Goal: Task Accomplishment & Management: Manage account settings

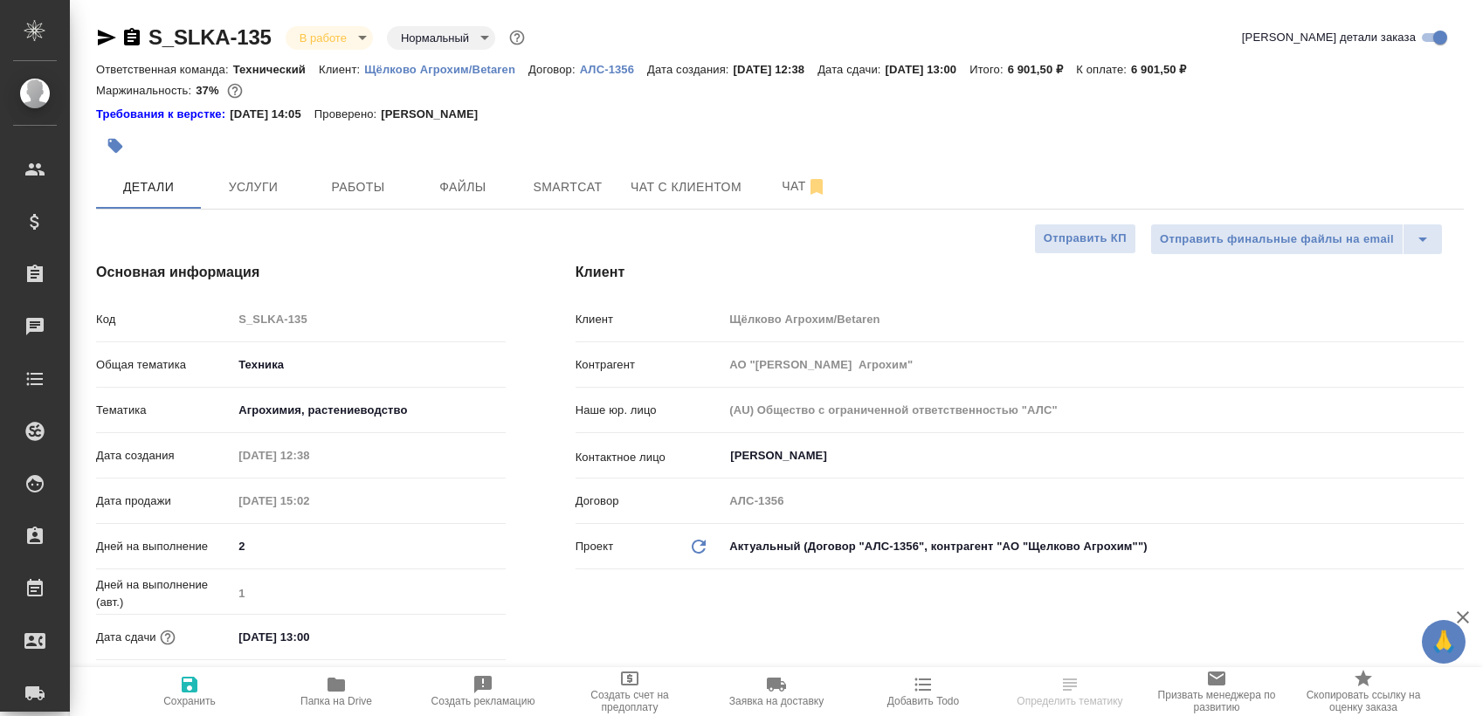
select select "RU"
click at [328, 199] on body "🙏 .cls-1 fill:#fff; AWATERA Sergeeva Anastasia Клиенты Спецификации Заказы 1 Ча…" at bounding box center [741, 358] width 1483 height 716
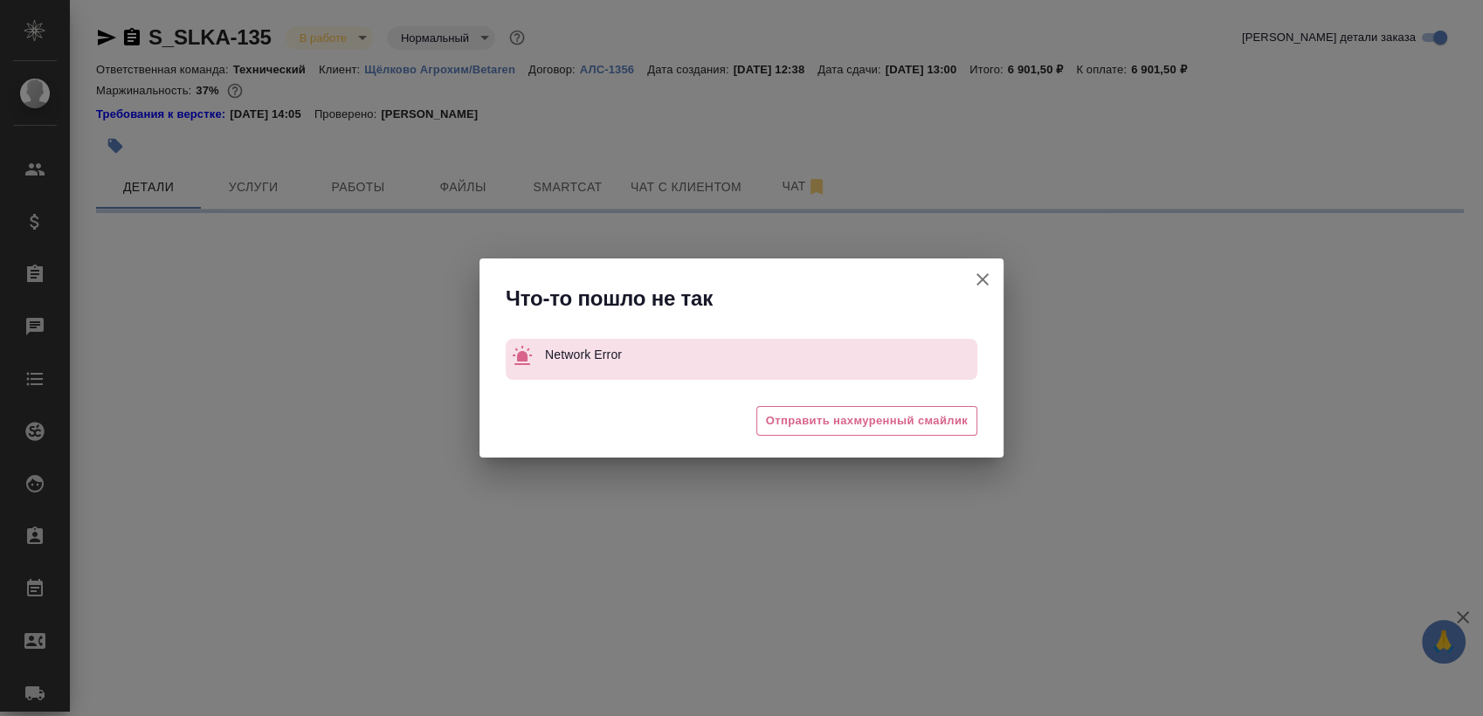
select select "RU"
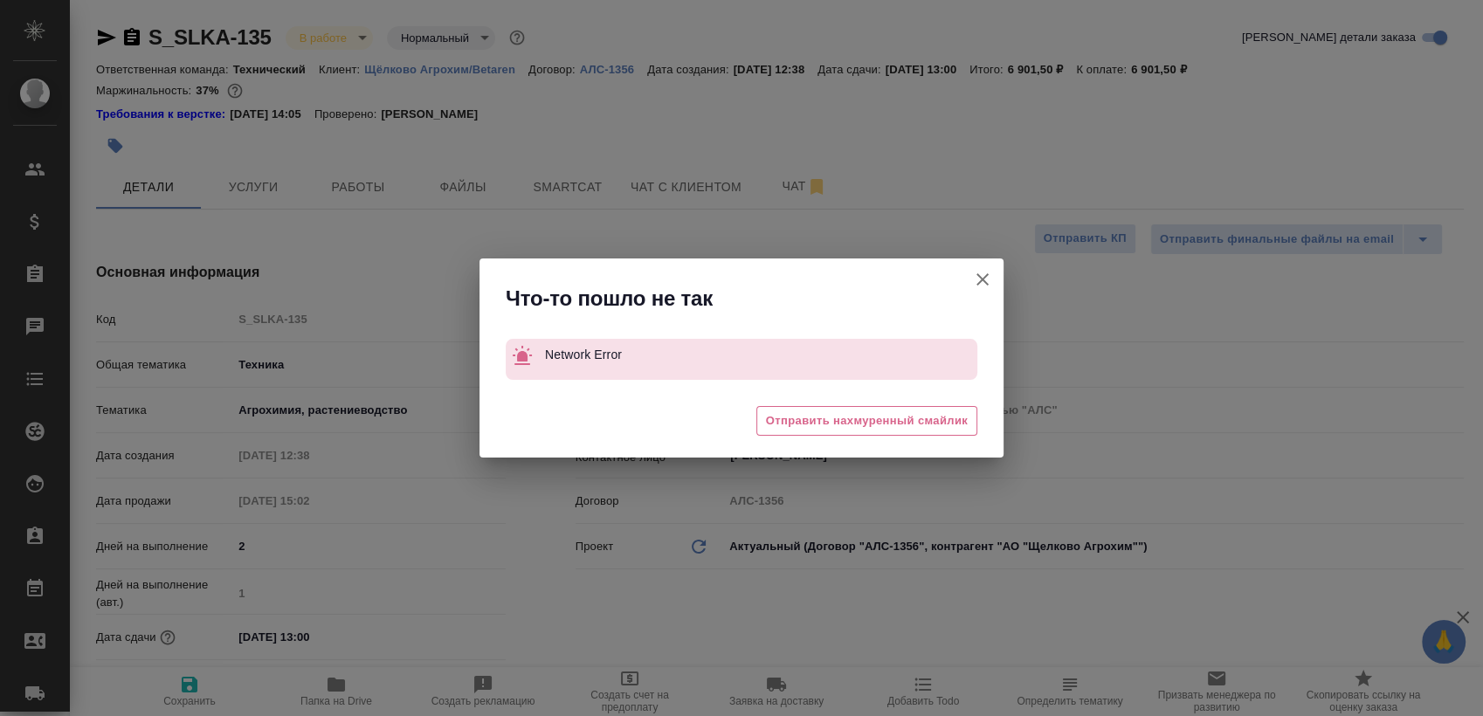
type textarea "x"
click at [979, 278] on icon "button" at bounding box center [982, 279] width 21 height 21
type textarea "x"
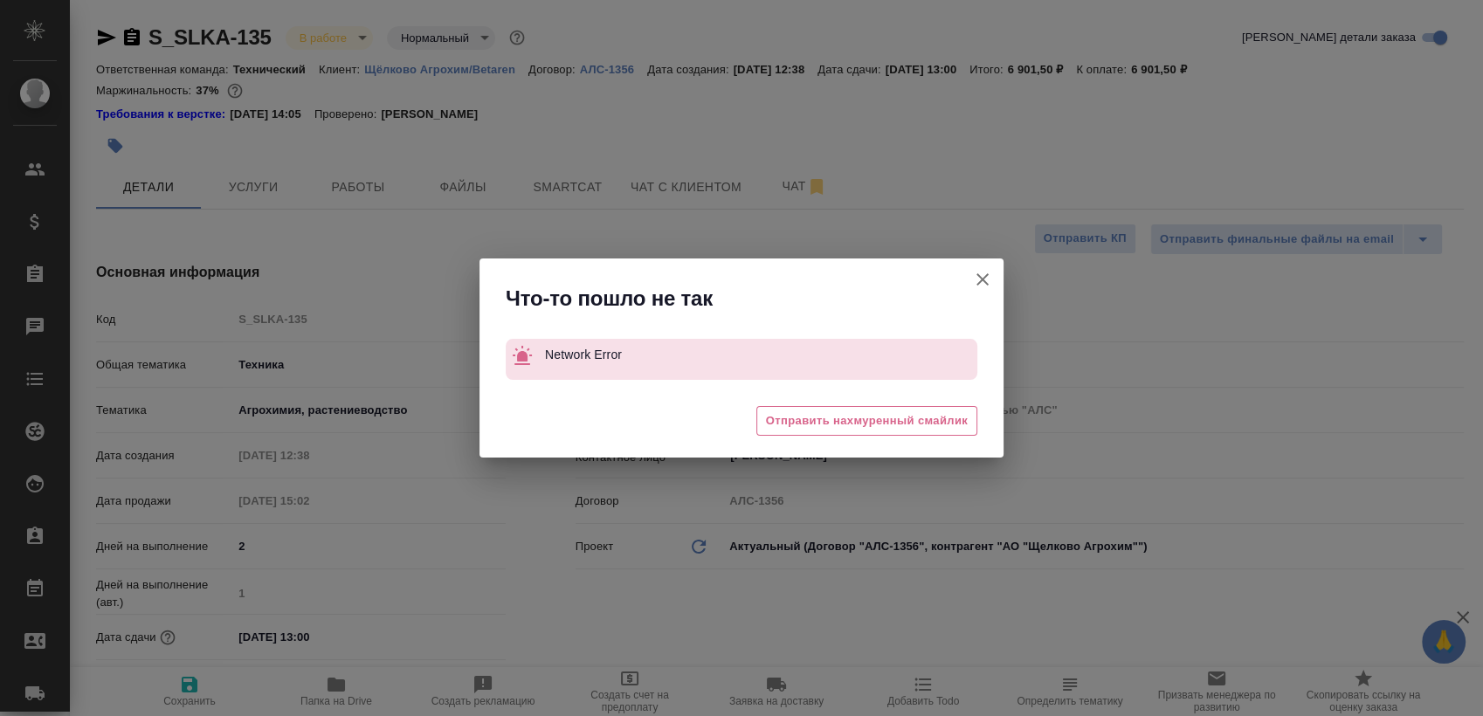
type textarea "x"
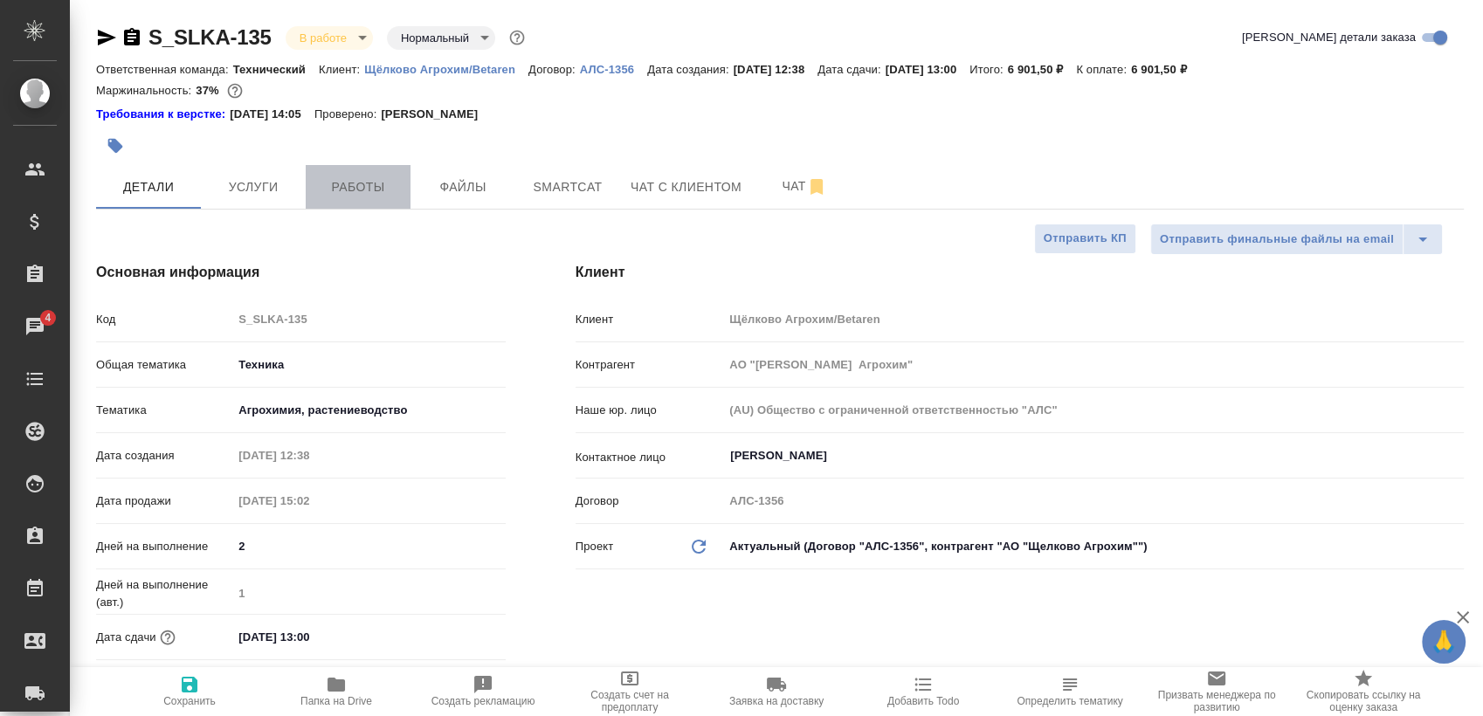
click at [385, 178] on span "Работы" at bounding box center [358, 187] width 84 height 22
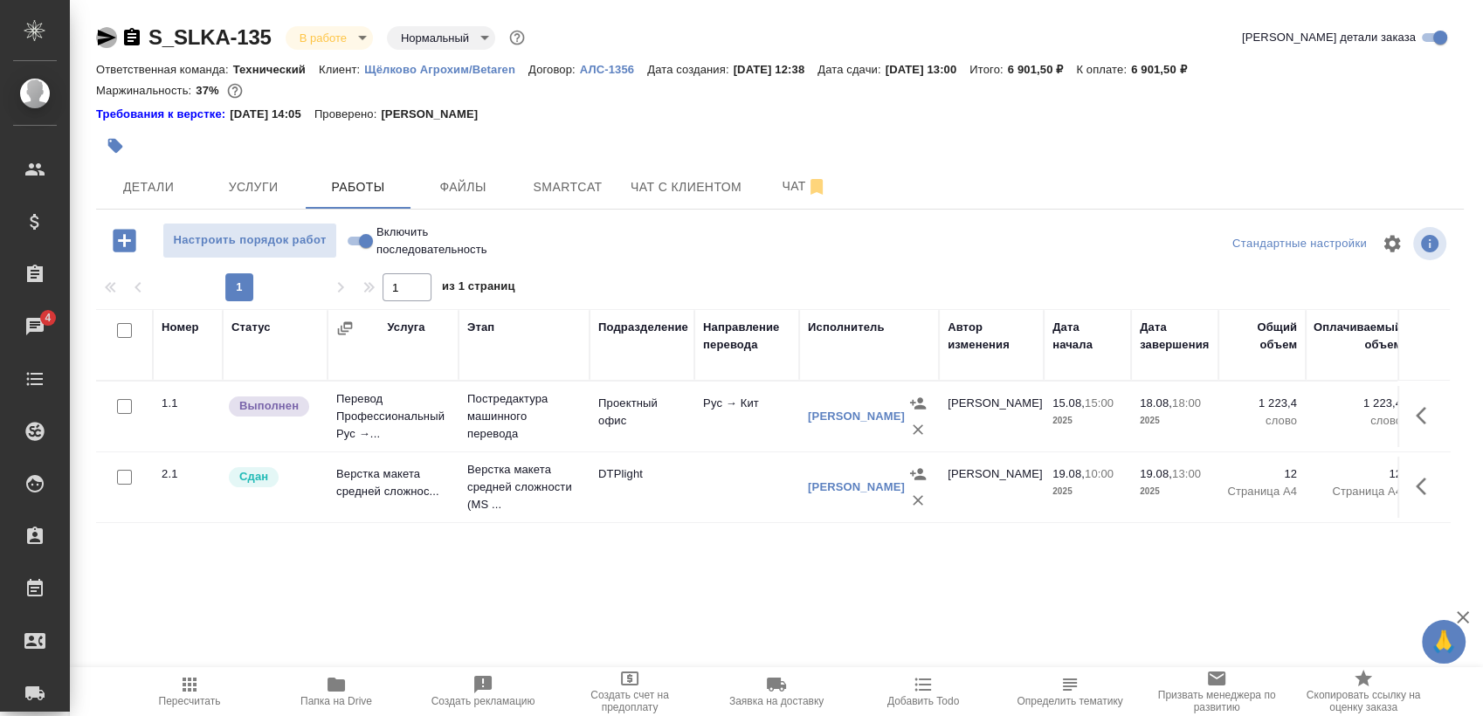
click at [112, 38] on icon "button" at bounding box center [107, 38] width 18 height 16
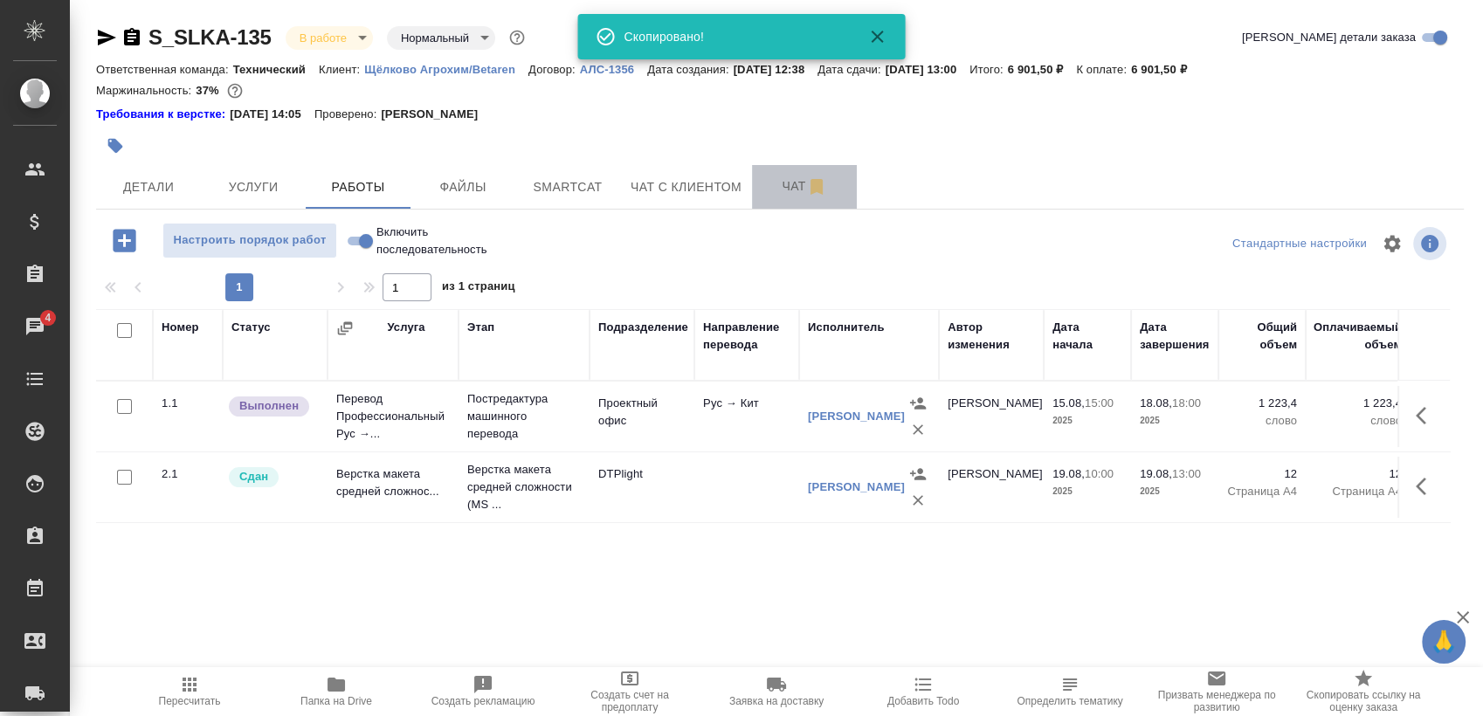
click at [794, 188] on span "Чат" at bounding box center [804, 187] width 84 height 22
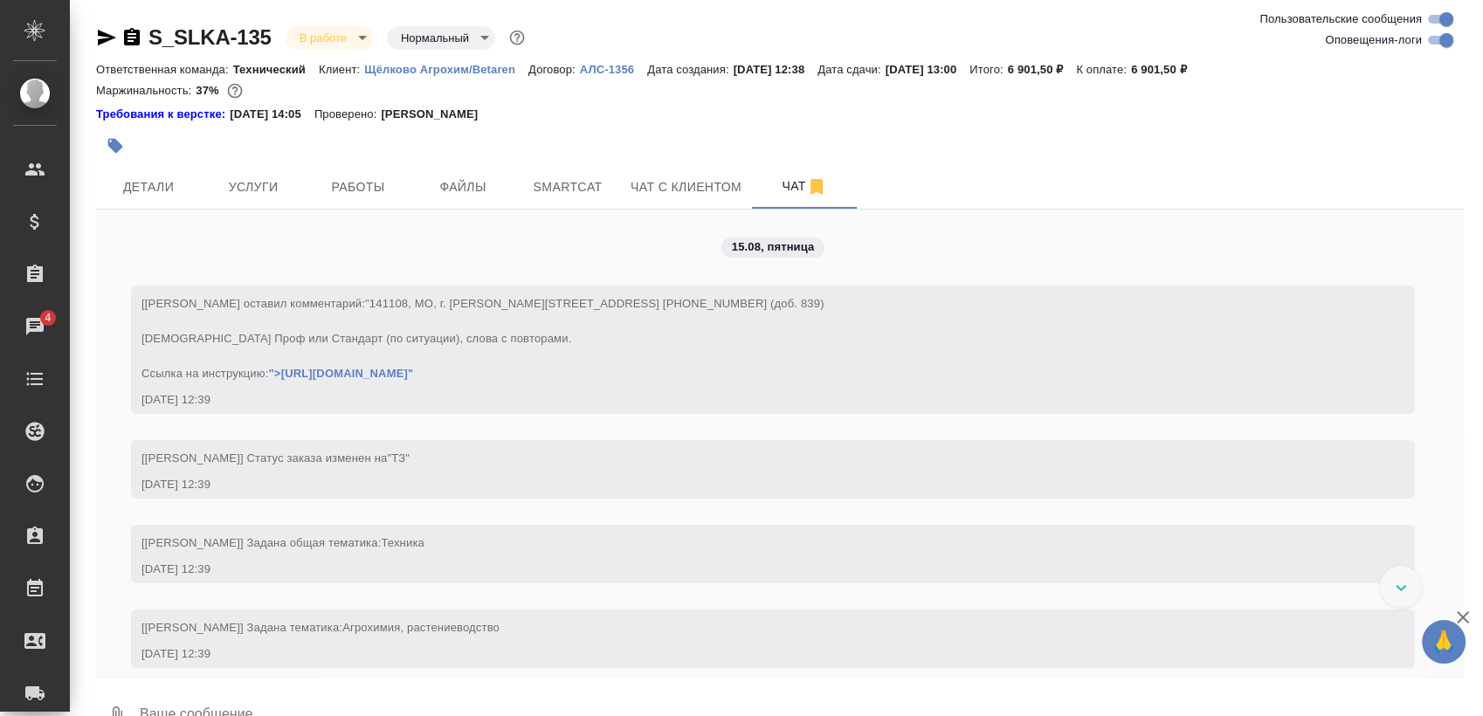
scroll to position [4317, 0]
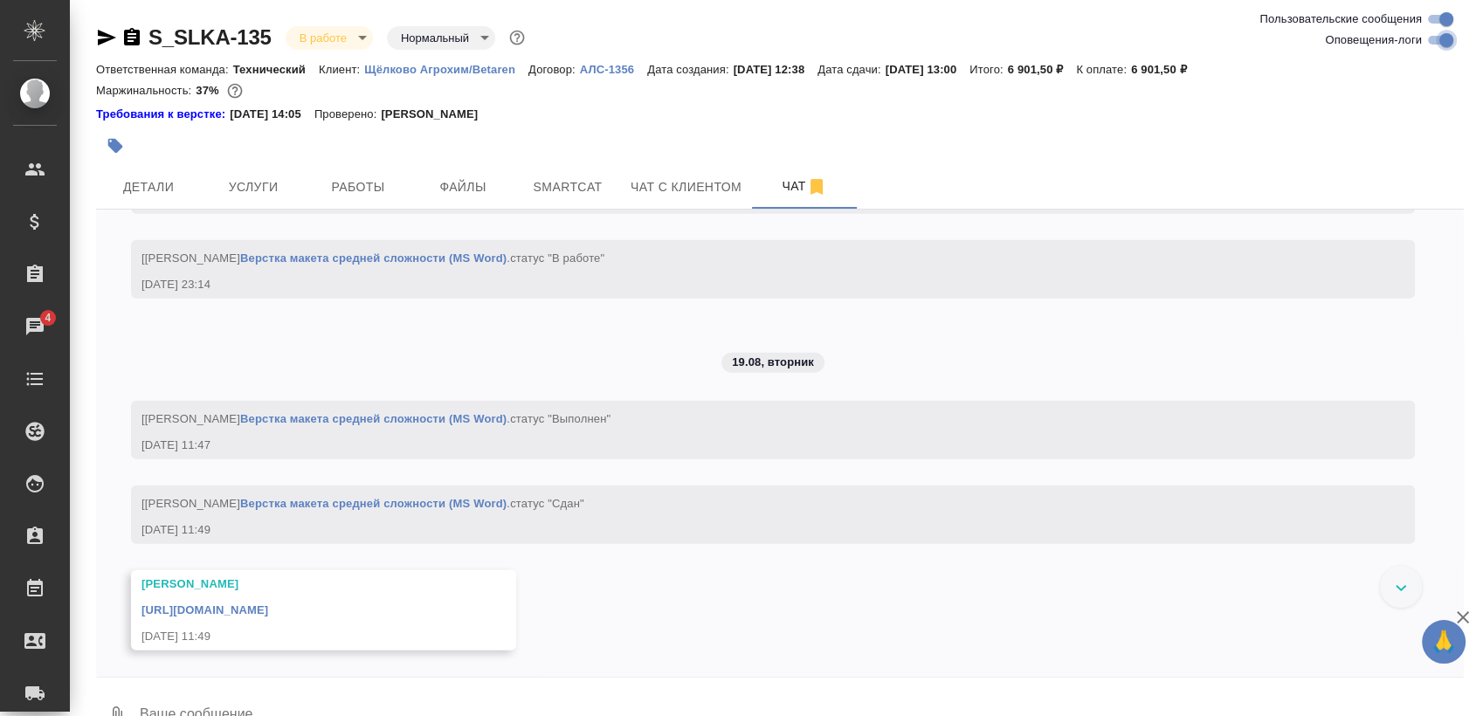
click at [1444, 42] on input "Оповещения-логи" at bounding box center [1446, 40] width 63 height 21
checkbox input "false"
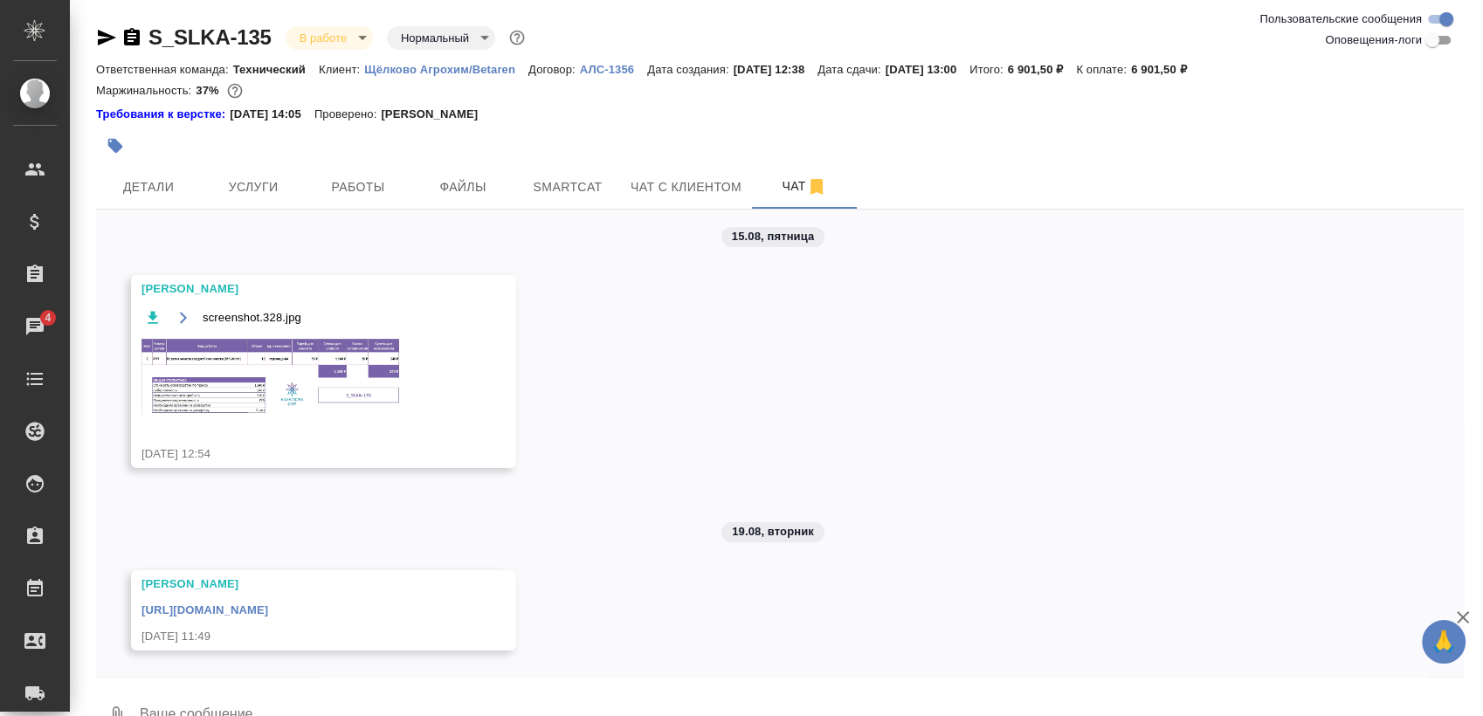
scroll to position [10, 0]
click at [268, 603] on link "https://drive.awatera.com/apps/files/files/10115547?dir=/Shares/Schelkovo_agrok…" at bounding box center [204, 609] width 127 height 13
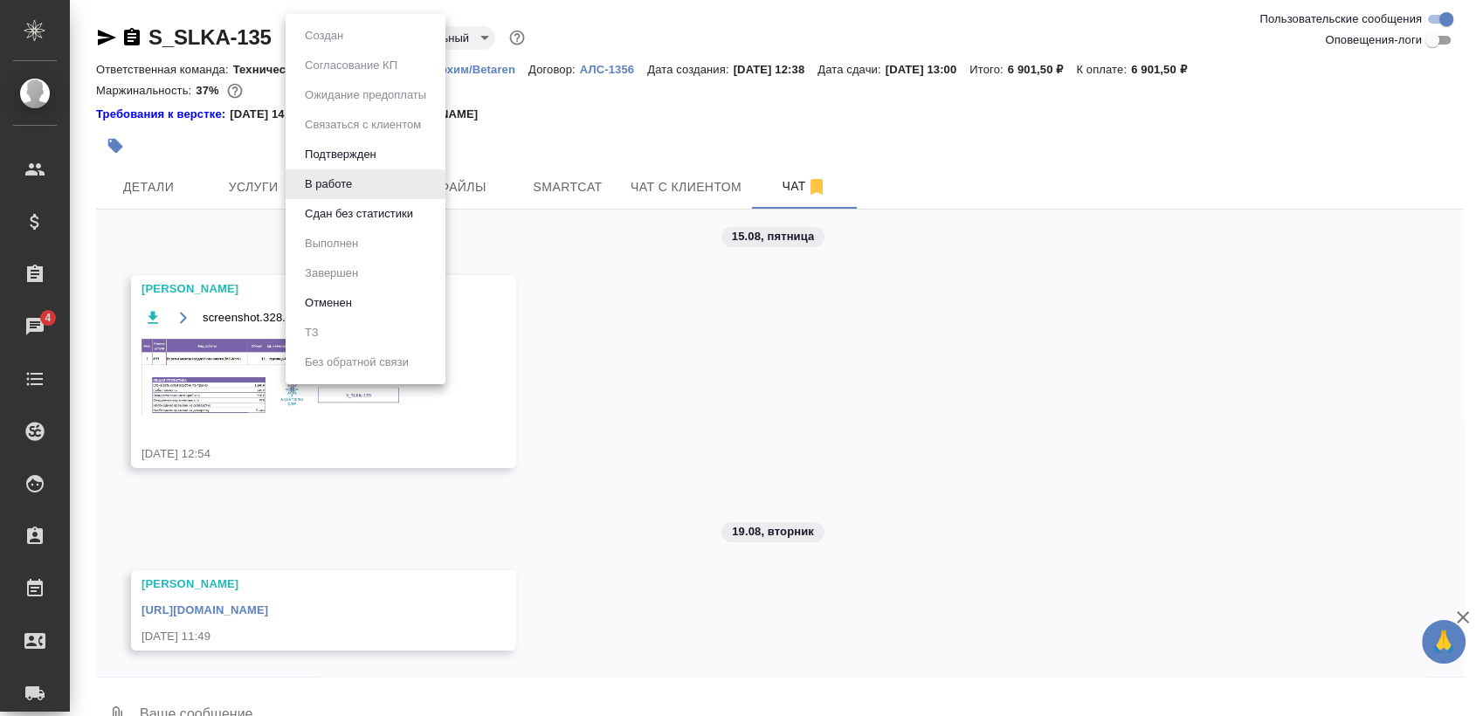
click at [349, 38] on body "🙏 .cls-1 fill:#fff; AWATERA Sergeeva Anastasia Клиенты Спецификации Заказы 4 Ча…" at bounding box center [741, 358] width 1483 height 716
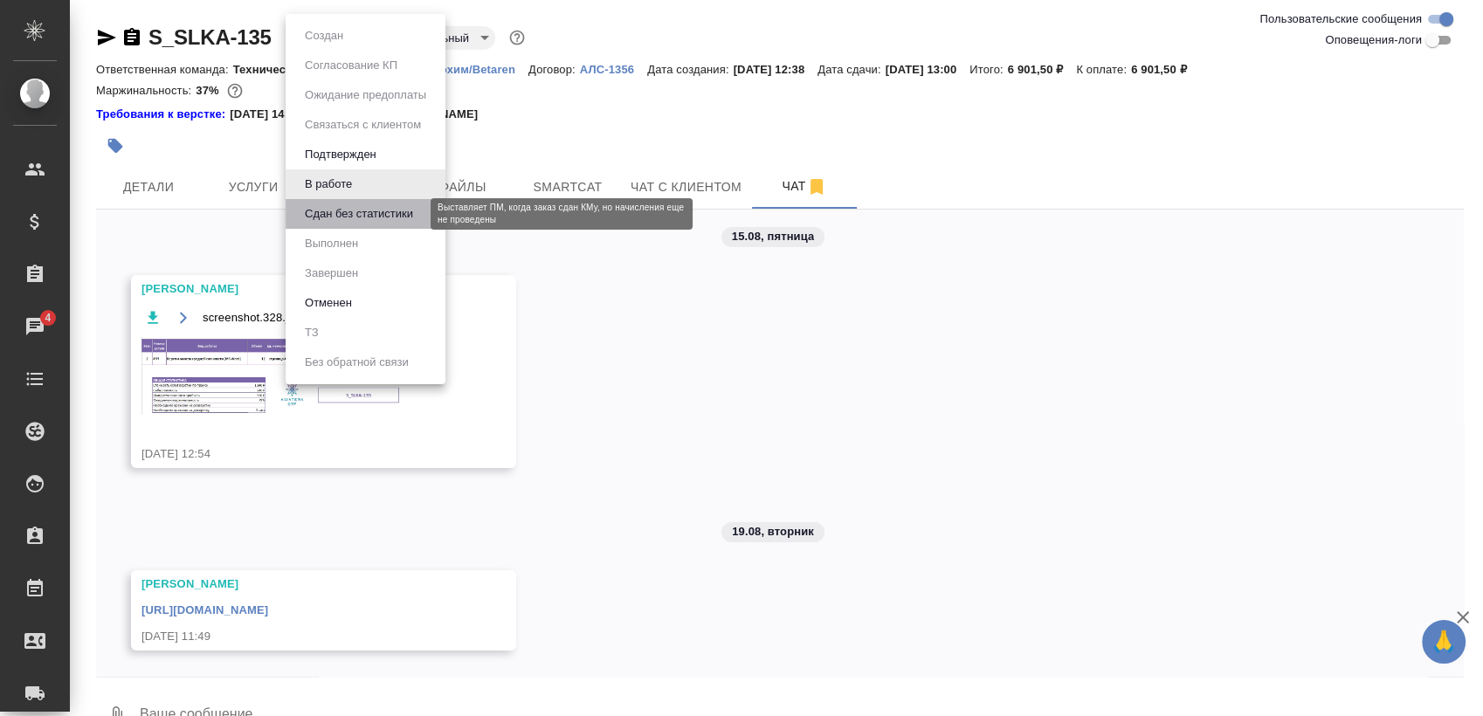
click at [356, 217] on button "Сдан без статистики" at bounding box center [359, 213] width 119 height 19
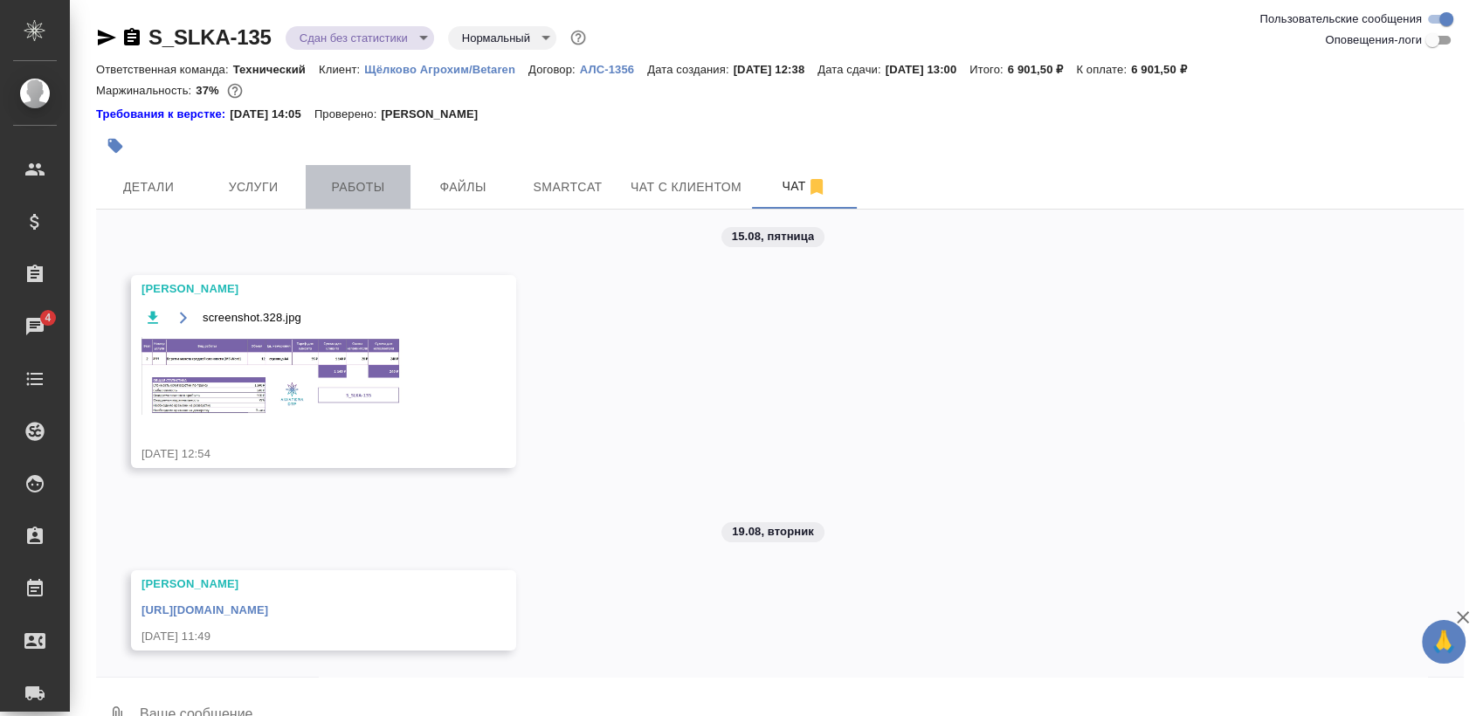
click at [347, 186] on span "Работы" at bounding box center [358, 187] width 84 height 22
